Goal: Use online tool/utility: Utilize a website feature to perform a specific function

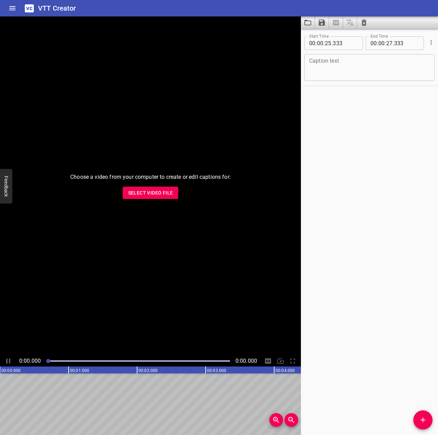
click at [401, 283] on div "Start Time 00 : 00 : 25 . 333 Start Time End Time 00 : 00 : 27 . 333 End Time C…" at bounding box center [369, 232] width 137 height 406
click at [161, 193] on span "Select Video File" at bounding box center [150, 193] width 45 height 9
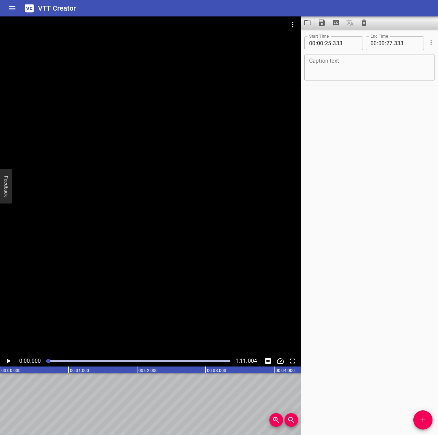
click at [120, 234] on div at bounding box center [150, 185] width 301 height 339
click at [204, 214] on div at bounding box center [150, 185] width 301 height 339
click at [206, 181] on div at bounding box center [150, 185] width 301 height 339
click at [291, 25] on icon "Video Options" at bounding box center [292, 25] width 8 height 8
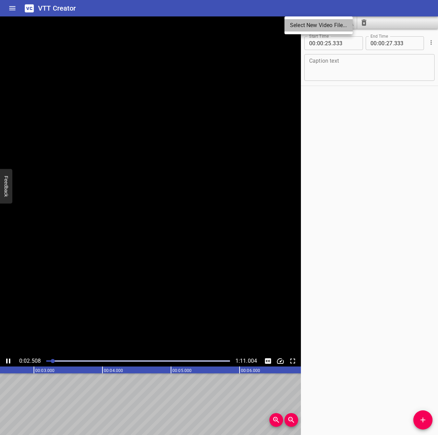
click at [294, 21] on li "Select New Video File..." at bounding box center [318, 25] width 68 height 12
click at [293, 22] on icon "Video Options" at bounding box center [292, 24] width 1 height 5
click at [247, 181] on div at bounding box center [219, 217] width 438 height 435
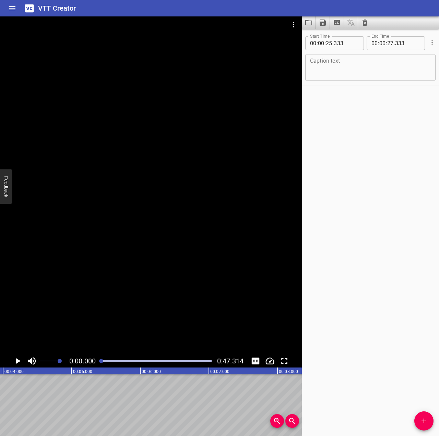
scroll to position [0, 0]
click at [296, 24] on icon "Video Options" at bounding box center [293, 25] width 8 height 8
click at [304, 23] on li "Select New Video File..." at bounding box center [319, 25] width 68 height 12
click at [291, 24] on icon "Video Options" at bounding box center [293, 25] width 8 height 8
click at [306, 23] on li "Select New Video File..." at bounding box center [319, 25] width 68 height 12
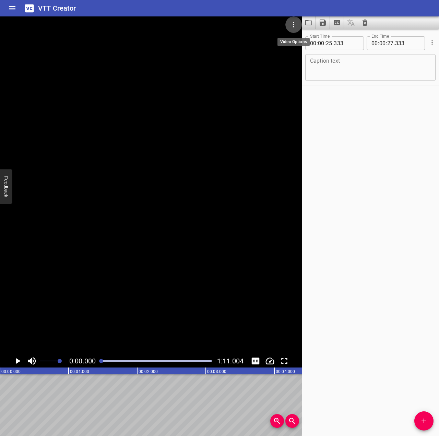
click at [290, 24] on icon "Video Options" at bounding box center [293, 25] width 8 height 8
click at [292, 28] on li "Select New Video File..." at bounding box center [319, 25] width 68 height 12
click at [288, 25] on button "Video Options" at bounding box center [293, 24] width 16 height 16
click at [295, 27] on li "Select New Video File..." at bounding box center [319, 25] width 68 height 12
click at [346, 61] on textarea at bounding box center [370, 68] width 121 height 20
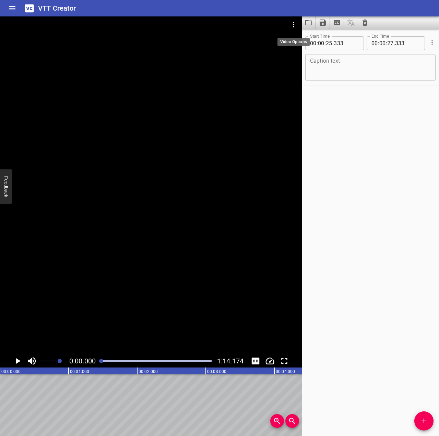
click at [298, 27] on button "Video Options" at bounding box center [293, 24] width 16 height 16
click at [293, 26] on li "Select New Video File..." at bounding box center [319, 25] width 68 height 12
click at [293, 26] on icon "Video Options" at bounding box center [293, 25] width 8 height 8
click at [313, 27] on li "Select New Video File..." at bounding box center [319, 25] width 68 height 12
click at [294, 23] on icon "Video Options" at bounding box center [293, 25] width 8 height 8
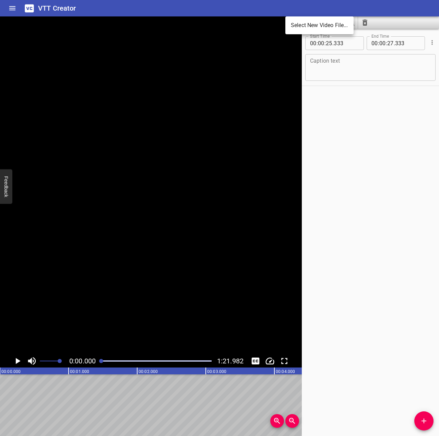
click at [300, 21] on li "Select New Video File..." at bounding box center [319, 25] width 68 height 12
click at [290, 23] on icon "Video Options" at bounding box center [293, 25] width 8 height 8
click at [301, 19] on ul "Select New Video File..." at bounding box center [319, 25] width 68 height 18
click at [301, 25] on li "Select New Video File..." at bounding box center [319, 25] width 68 height 12
click at [292, 20] on button "Video Options" at bounding box center [293, 24] width 16 height 16
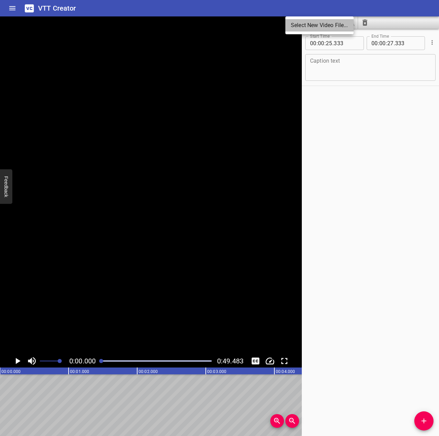
click at [304, 23] on li "Select New Video File..." at bounding box center [319, 25] width 68 height 12
click at [119, 361] on div "Play progress" at bounding box center [156, 360] width 110 height 1
